Goal: Communication & Community: Ask a question

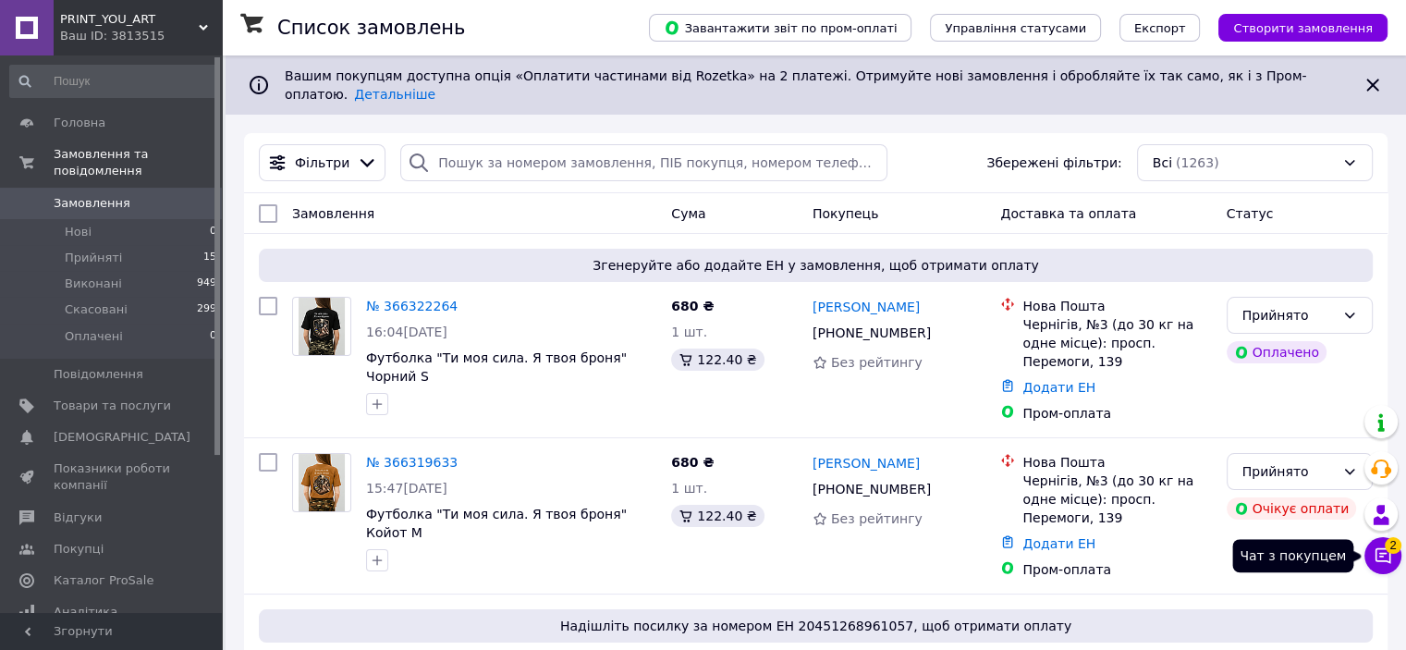
click at [1389, 553] on icon at bounding box center [1383, 555] width 18 height 18
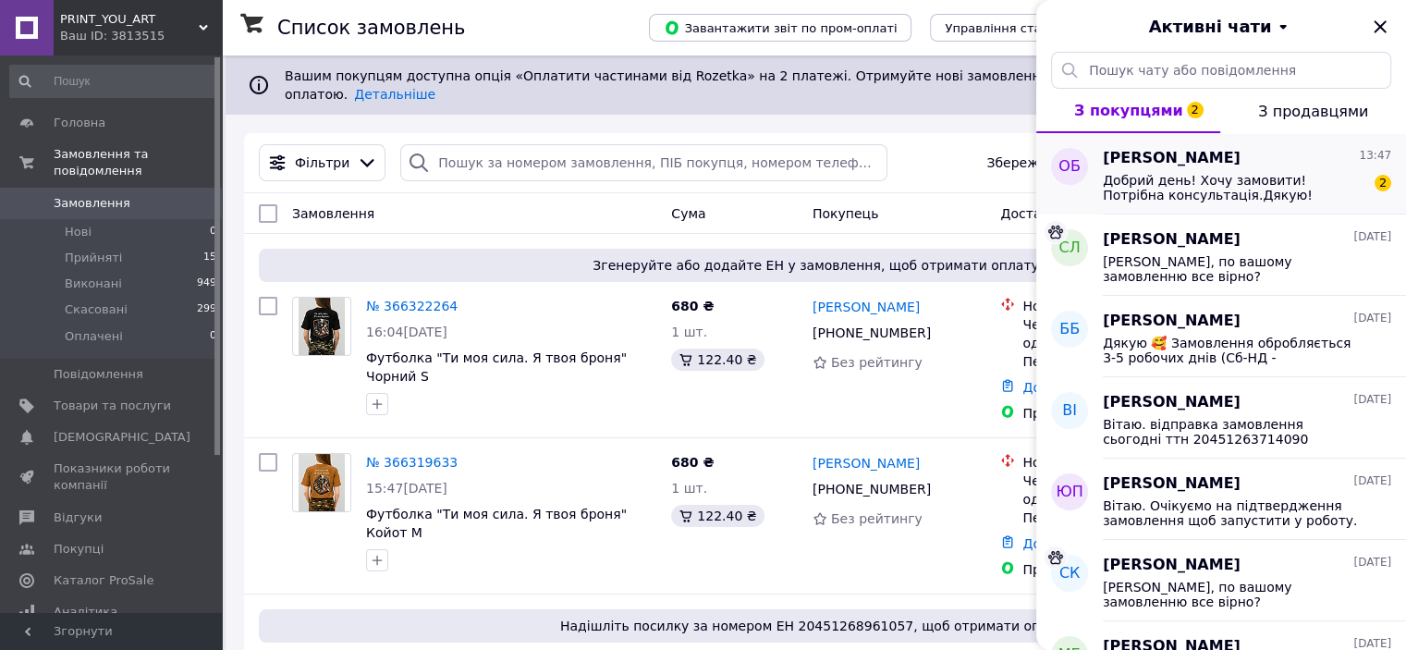
click at [1240, 179] on span "Добрий день! Хочу замовити! Потрібна консультація.Дякую!" at bounding box center [1234, 188] width 263 height 30
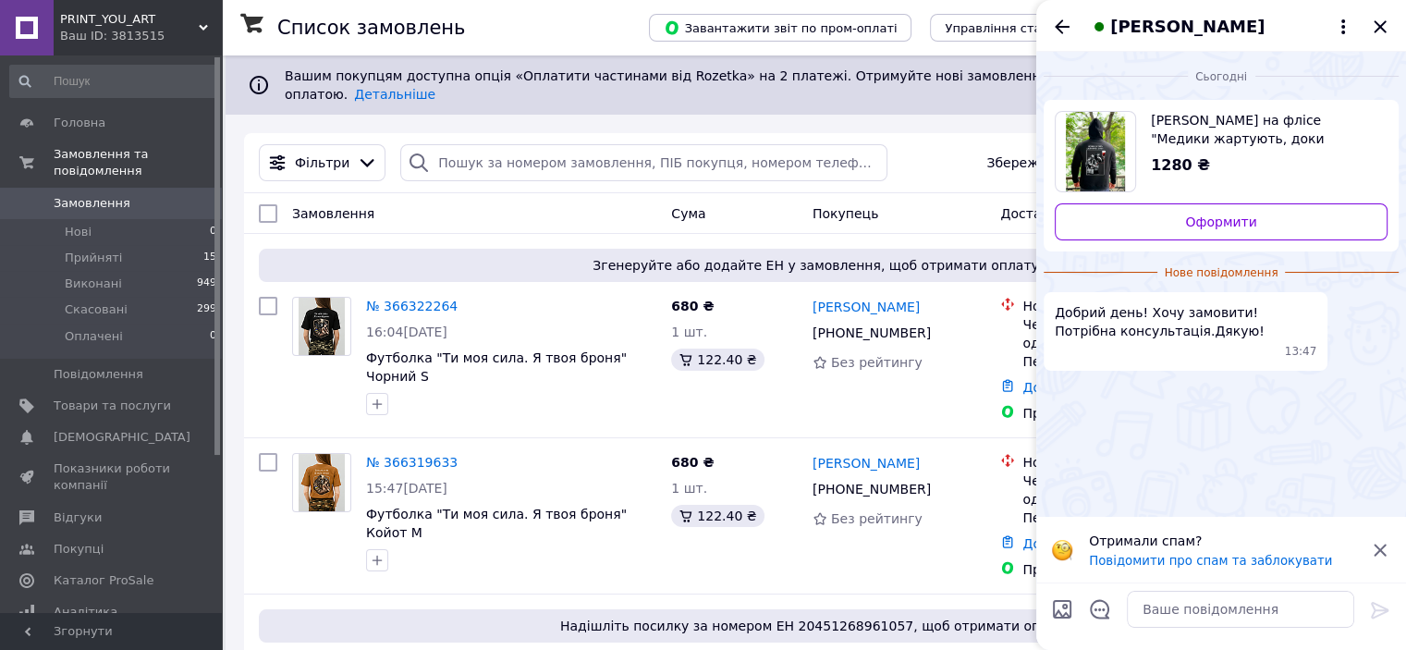
scroll to position [569, 0]
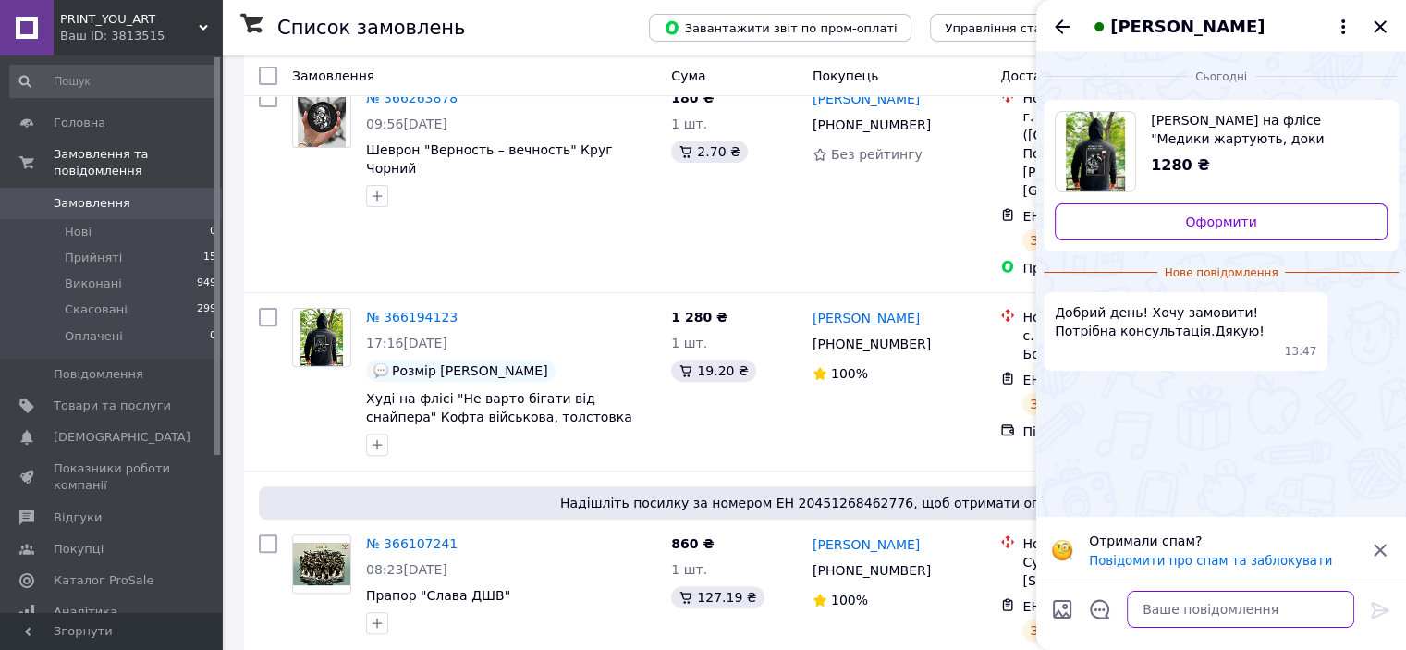
click at [1258, 620] on textarea at bounding box center [1240, 609] width 227 height 37
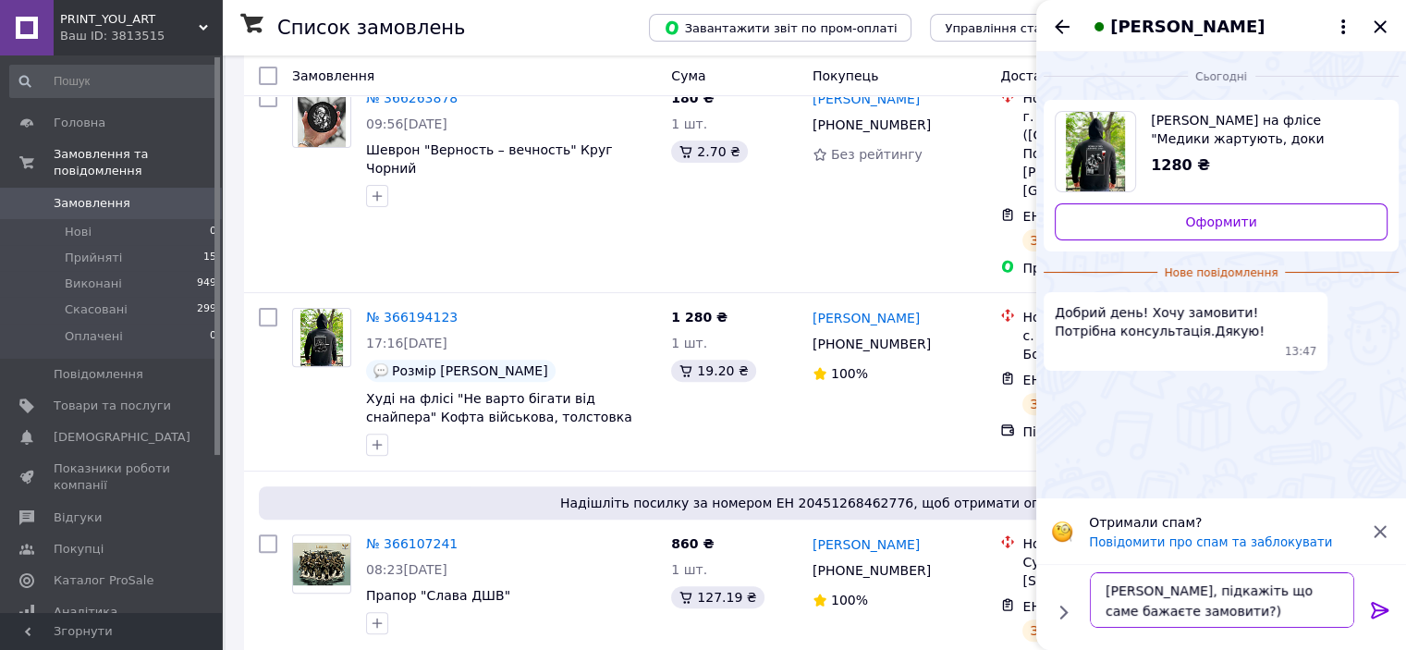
type textarea "[PERSON_NAME], підкажіть що саме бажаєте замовити?)"
click at [1394, 619] on div at bounding box center [1380, 613] width 37 height 43
click at [1385, 612] on icon at bounding box center [1380, 610] width 18 height 17
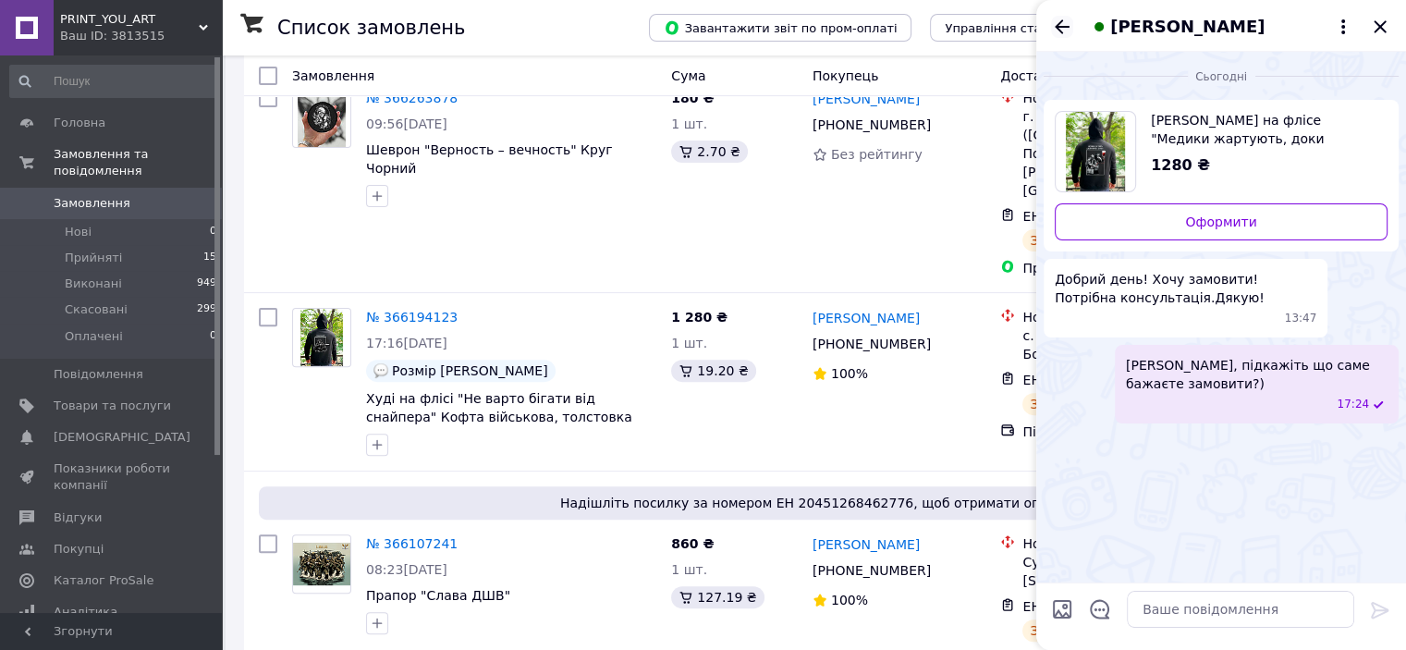
click at [1062, 31] on icon "Назад" at bounding box center [1062, 27] width 22 height 22
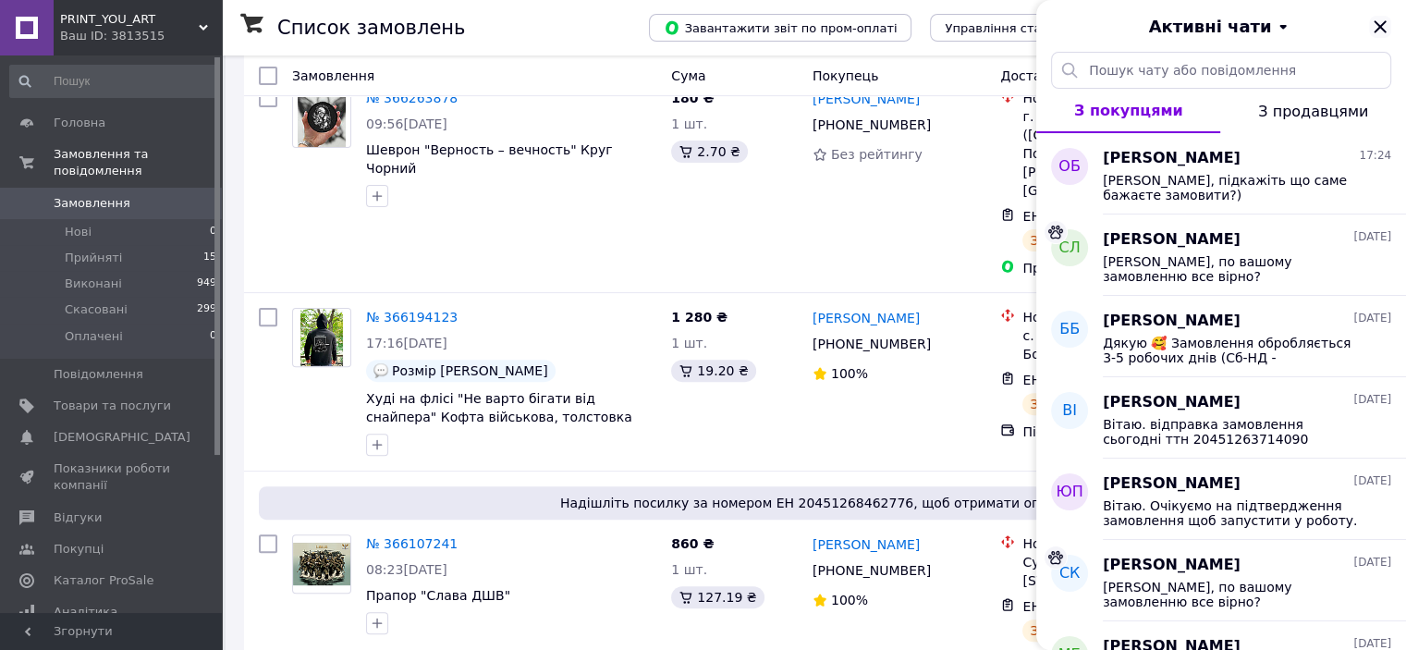
click at [1381, 25] on icon "Закрити" at bounding box center [1380, 26] width 12 height 12
